Goal: Navigation & Orientation: Find specific page/section

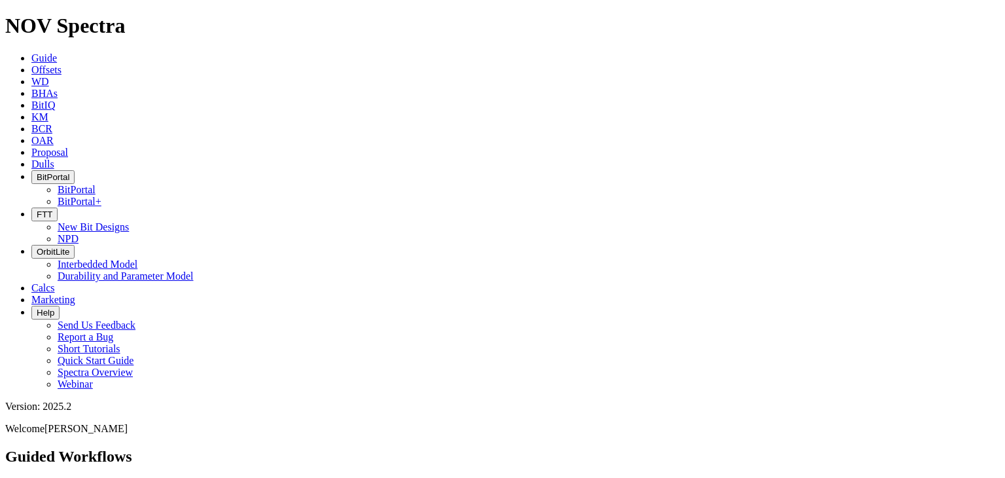
click at [75, 294] on span "Marketing" at bounding box center [53, 299] width 44 height 11
click at [55, 282] on link "Calcs" at bounding box center [43, 287] width 24 height 11
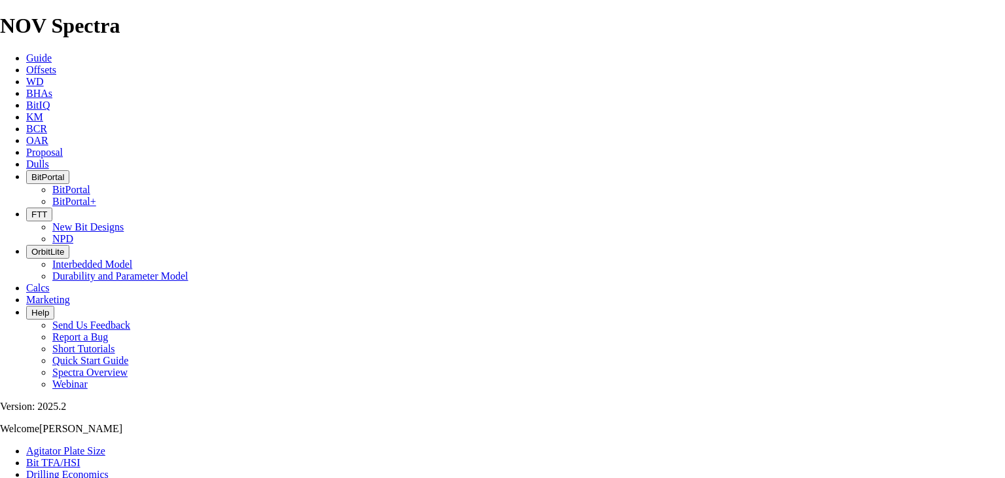
click at [47, 209] on span "FTT" at bounding box center [39, 214] width 16 height 10
click at [124, 221] on link "New Bit Designs" at bounding box center [87, 226] width 71 height 11
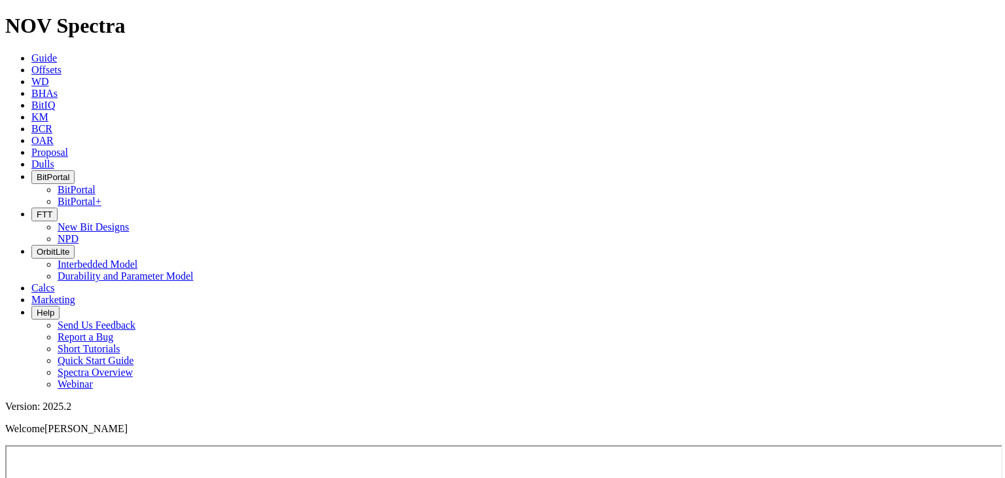
click at [58, 207] on button "FTT" at bounding box center [44, 214] width 26 height 14
click at [129, 221] on link "New Bit Designs" at bounding box center [93, 226] width 71 height 11
click at [52, 209] on span "FTT" at bounding box center [45, 214] width 16 height 10
click at [79, 233] on link "NPD" at bounding box center [68, 238] width 21 height 11
click at [54, 158] on link "Dulls" at bounding box center [42, 163] width 23 height 11
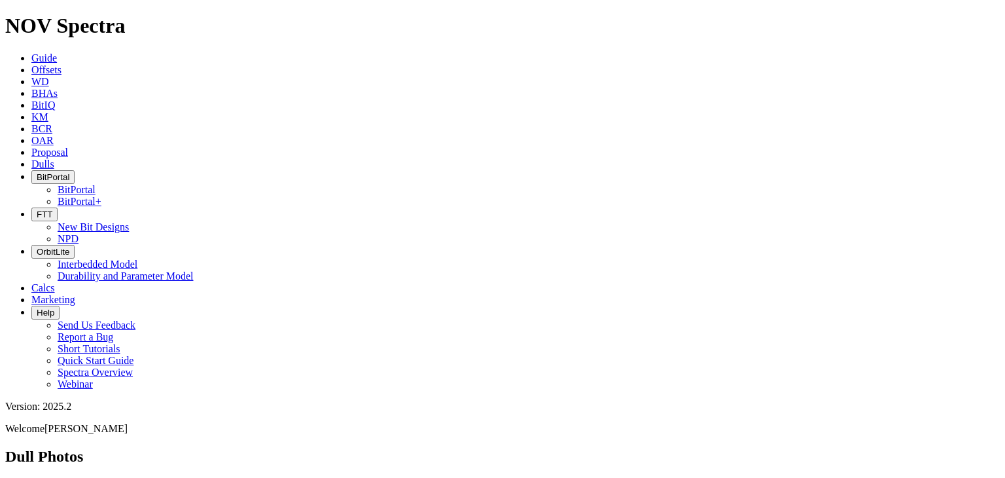
scroll to position [131, 0]
click at [52, 123] on link "BCR" at bounding box center [41, 128] width 21 height 11
click at [31, 111] on icon at bounding box center [31, 116] width 0 height 11
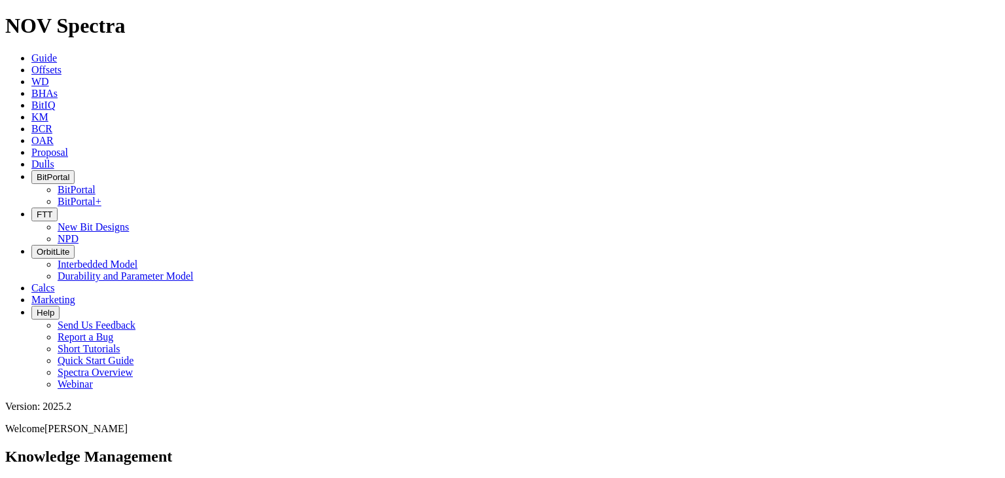
click at [55, 99] on span "BitIQ" at bounding box center [43, 104] width 24 height 11
click at [61, 64] on span "Offsets" at bounding box center [46, 69] width 30 height 11
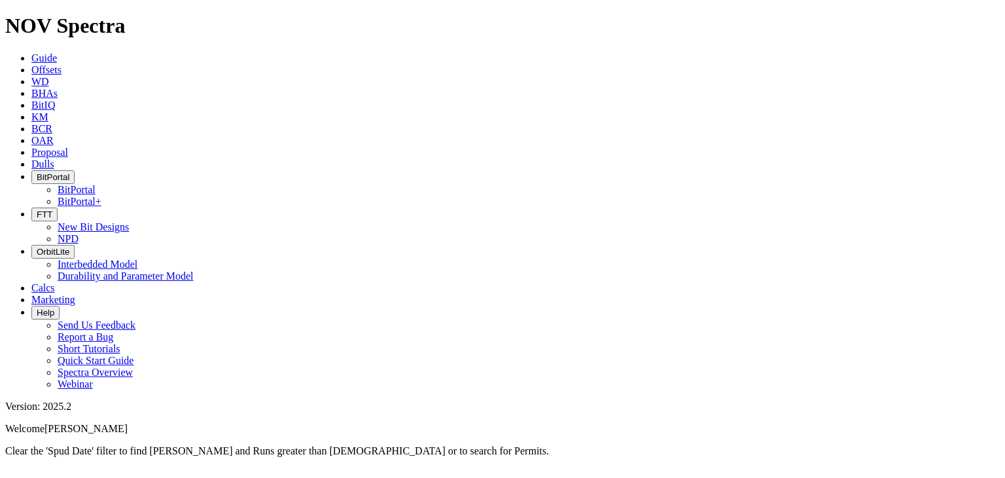
click at [160, 457] on div at bounding box center [502, 457] width 994 height 0
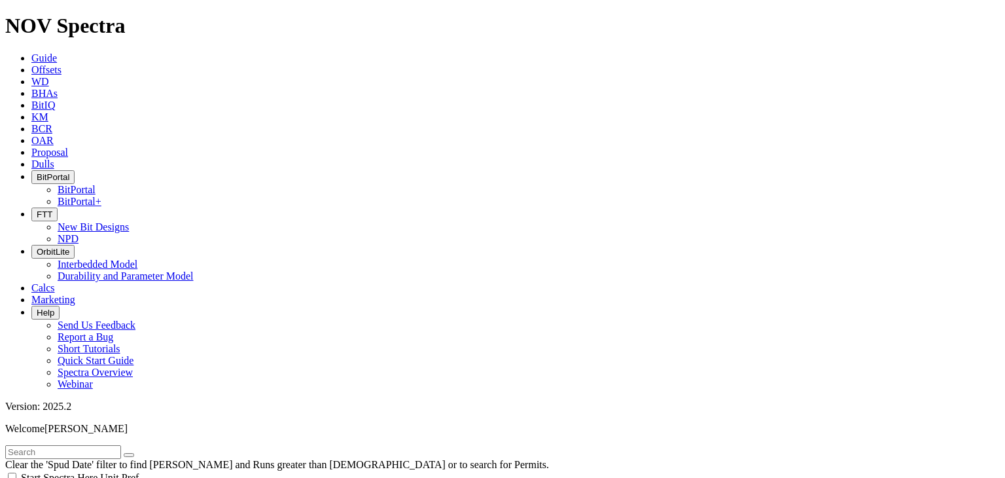
click at [31, 52] on icon at bounding box center [31, 57] width 0 height 11
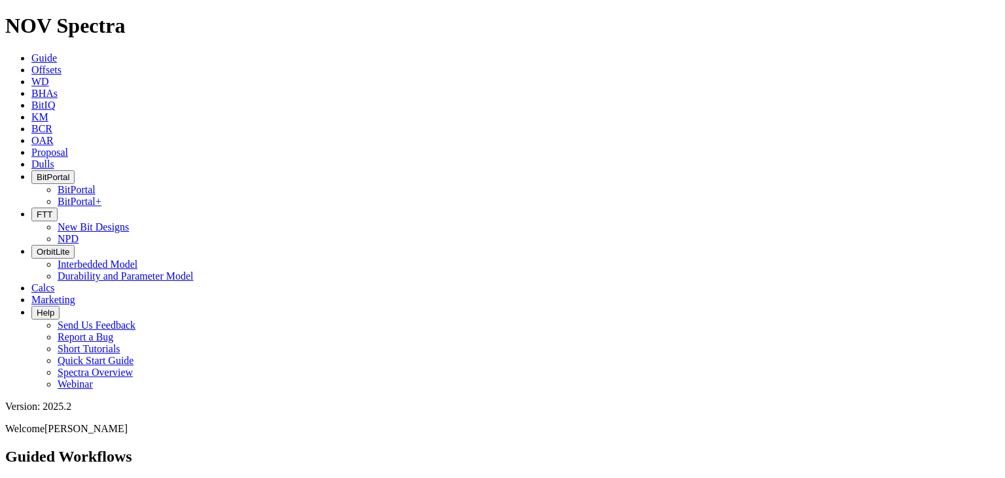
click at [57, 52] on span "Guide" at bounding box center [44, 57] width 26 height 11
drag, startPoint x: 941, startPoint y: 12, endPoint x: 994, endPoint y: 31, distance: 56.5
click at [994, 400] on div "Version: 2025.2 Welcome Sion Roberts" at bounding box center [502, 417] width 994 height 34
click at [128, 423] on span "[PERSON_NAME]" at bounding box center [85, 428] width 83 height 11
drag, startPoint x: 994, startPoint y: 24, endPoint x: 934, endPoint y: 6, distance: 62.1
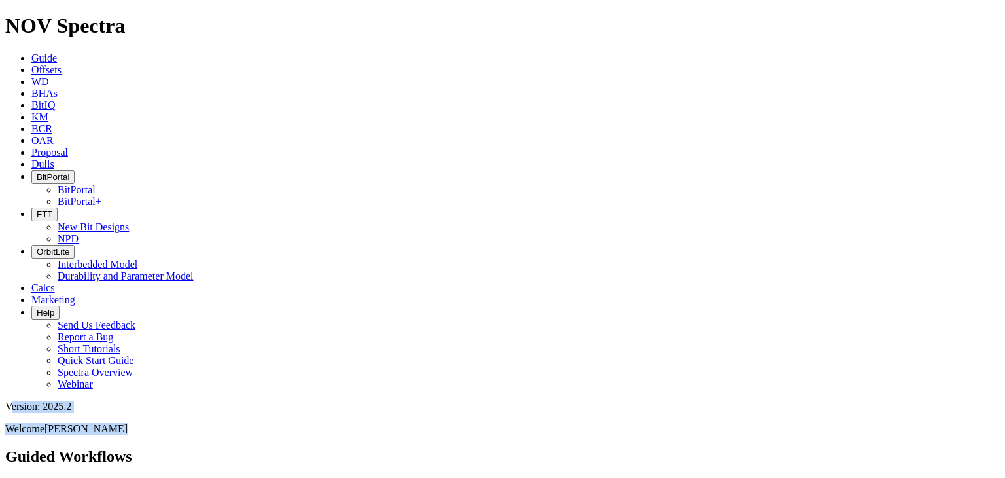
click at [934, 400] on div "Version: 2025.2 Welcome Sion Roberts" at bounding box center [502, 417] width 994 height 34
click at [934, 400] on div "Version: 2025.2" at bounding box center [502, 406] width 994 height 12
click at [937, 400] on div "Version: 2025.2" at bounding box center [502, 406] width 994 height 12
click at [900, 423] on p "Welcome Sion Roberts" at bounding box center [502, 429] width 994 height 12
drag, startPoint x: 917, startPoint y: 15, endPoint x: 997, endPoint y: 30, distance: 81.2
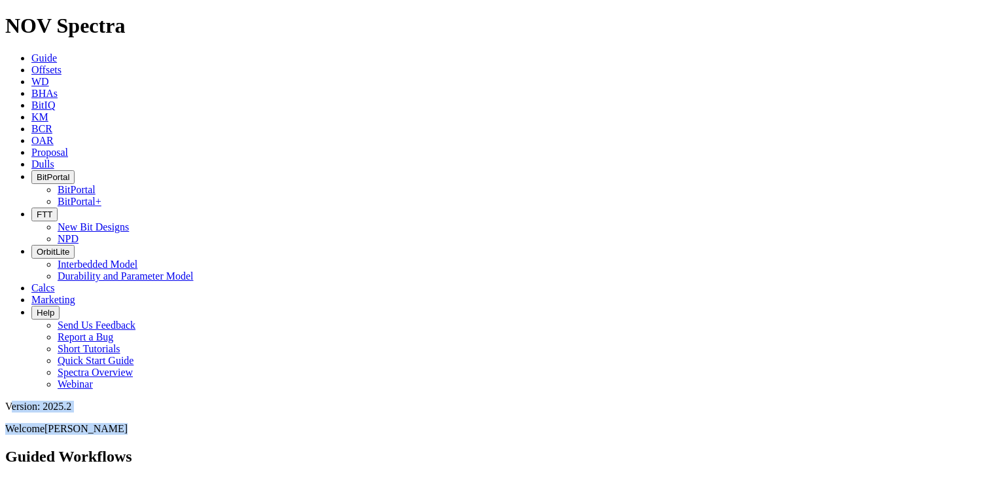
click at [997, 400] on div "Version: 2025.2 Welcome Sion Roberts" at bounding box center [502, 417] width 994 height 34
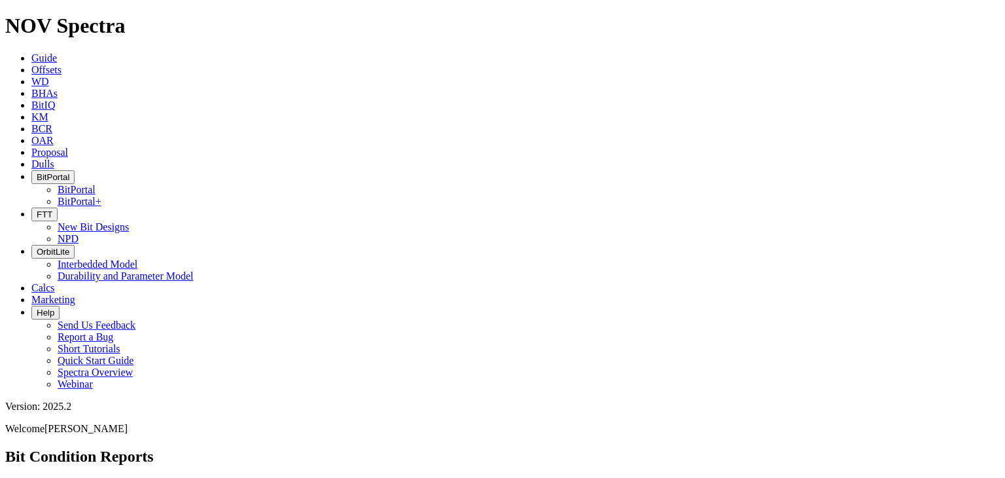
scroll to position [56494, 0]
